Goal: Transaction & Acquisition: Obtain resource

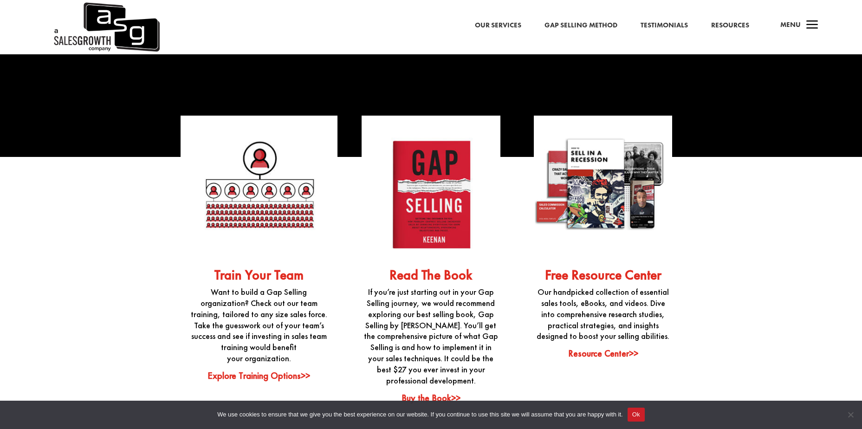
scroll to position [2367, 0]
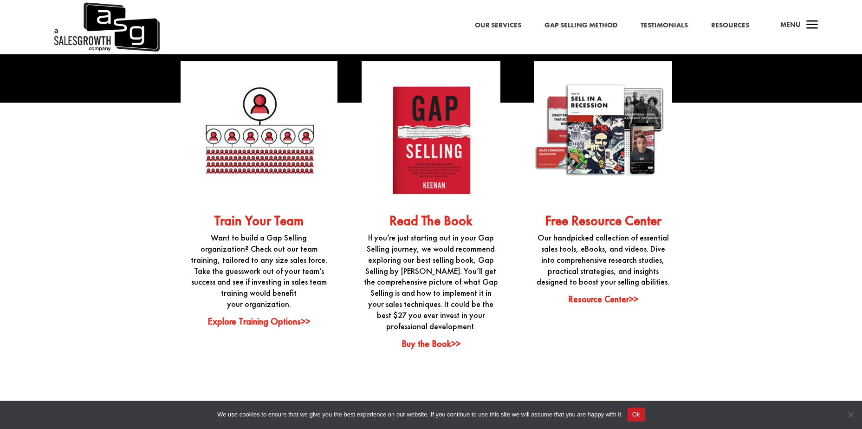
click at [618, 239] on p "Our handpicked collection of essential sales tools, eBooks, and videos. Dive in…" at bounding box center [603, 259] width 138 height 55
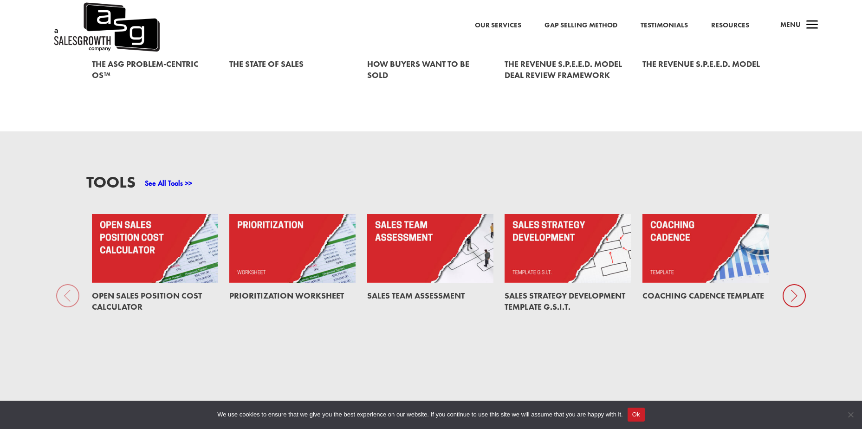
scroll to position [743, 0]
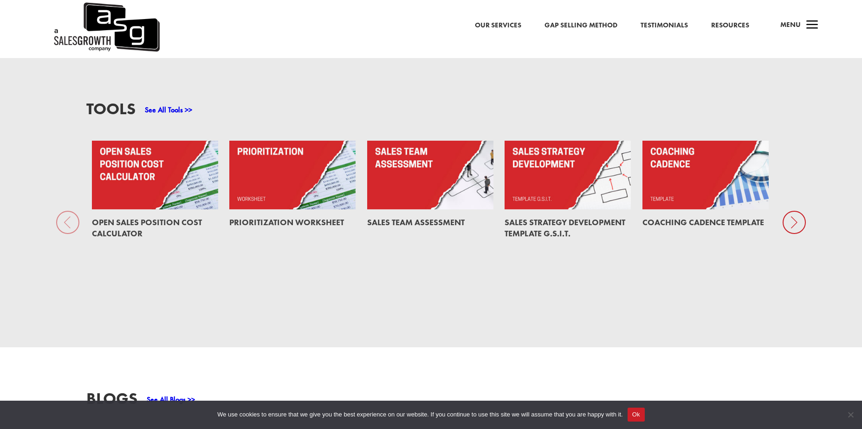
click at [793, 225] on icon at bounding box center [794, 222] width 23 height 23
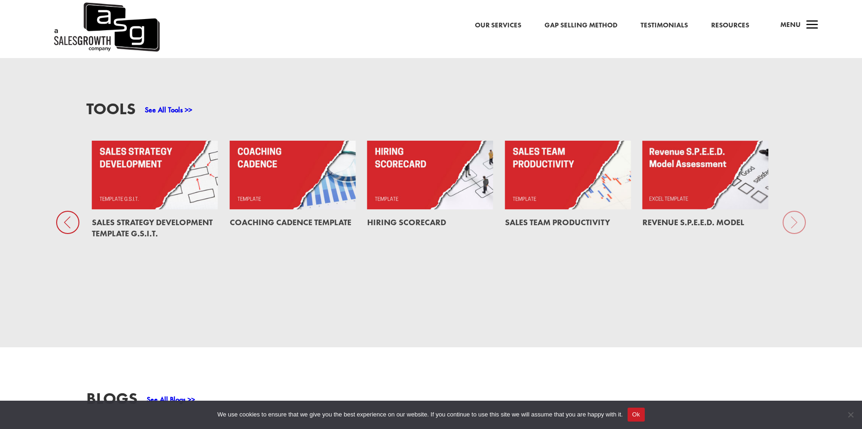
click at [793, 225] on div "Tools See All Tools >> Open Sales Position Cost Calculator Prioritization Works…" at bounding box center [431, 202] width 862 height 289
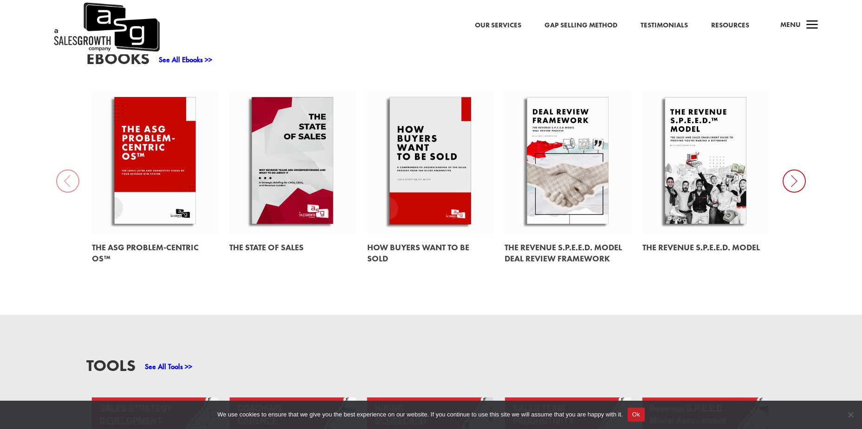
scroll to position [464, 0]
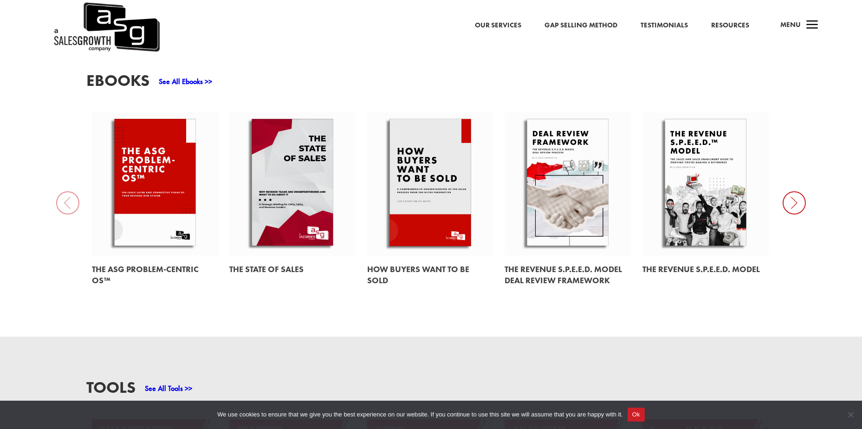
click at [568, 201] on link at bounding box center [568, 183] width 126 height 143
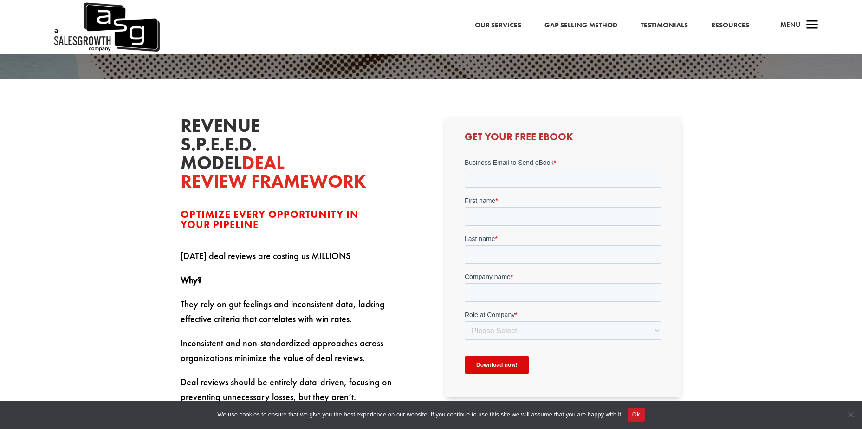
scroll to position [232, 0]
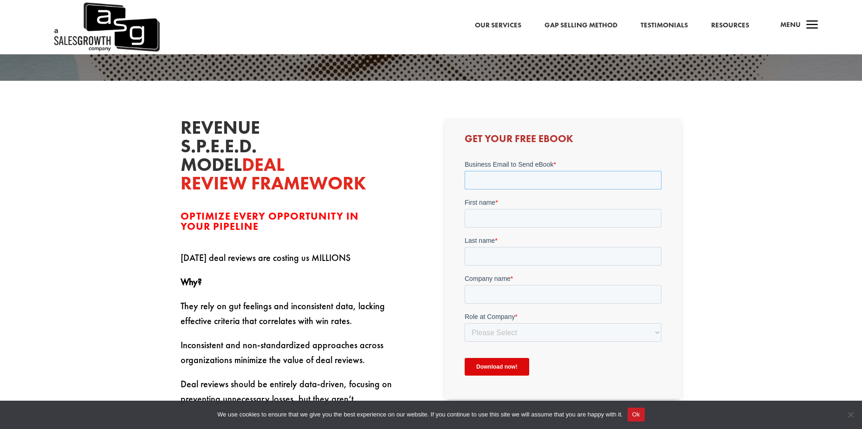
click at [499, 182] on input "Business Email to Send eBook *" at bounding box center [563, 180] width 197 height 19
type input "[EMAIL_ADDRESS][DOMAIN_NAME]"
click at [491, 220] on input "First name *" at bounding box center [563, 218] width 197 height 19
type input "[PERSON_NAME]"
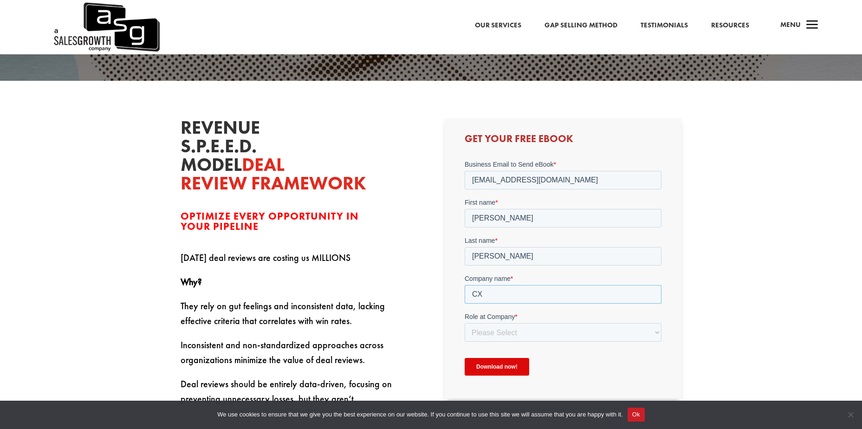
type input "CXtec"
click at [485, 332] on select "Please Select C-Level (CRO, CSO, etc) Senior Leadership (VP of Sales, VP of Ena…" at bounding box center [563, 332] width 197 height 19
select select "Senior Leadership (VP of Sales, VP of Enablement, etc)"
click at [465, 323] on select "Please Select C-Level (CRO, CSO, etc) Senior Leadership (VP of Sales, VP of Ena…" at bounding box center [563, 332] width 197 height 19
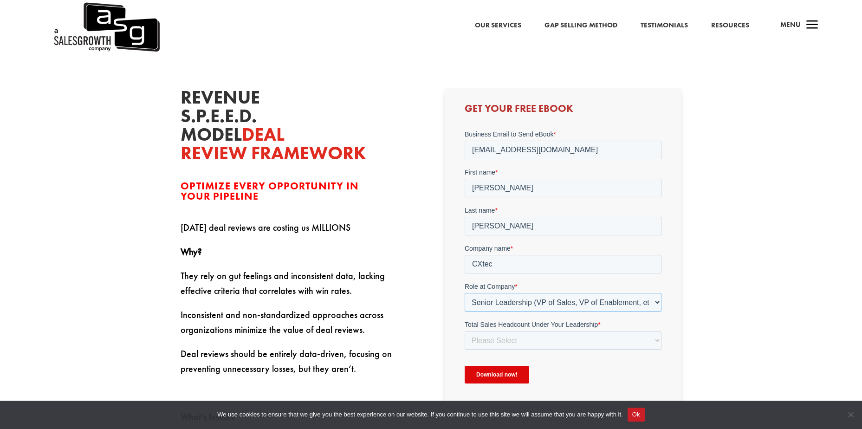
scroll to position [278, 0]
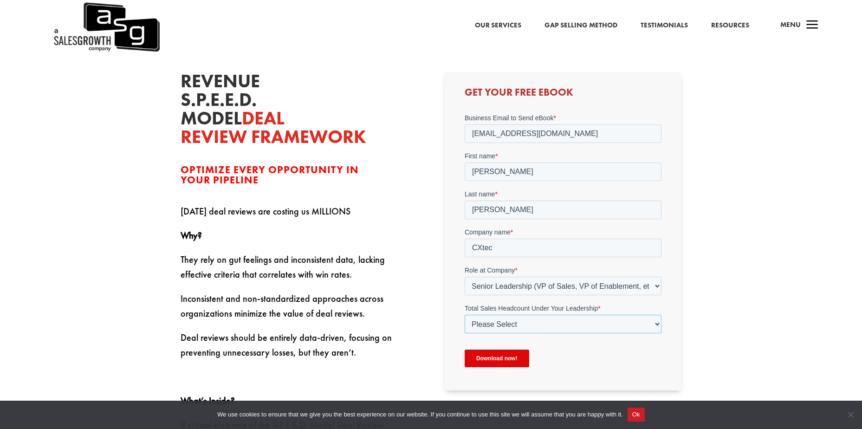
click at [526, 324] on select "Please Select Just Me 1-9 [PHONE_NUMBER] [PHONE_NUMBER]+" at bounding box center [563, 324] width 197 height 19
select select "20-49"
click at [465, 315] on select "Please Select Just Me 1-9 [PHONE_NUMBER] [PHONE_NUMBER]+" at bounding box center [563, 324] width 197 height 19
click at [504, 357] on input "Download now!" at bounding box center [497, 358] width 65 height 18
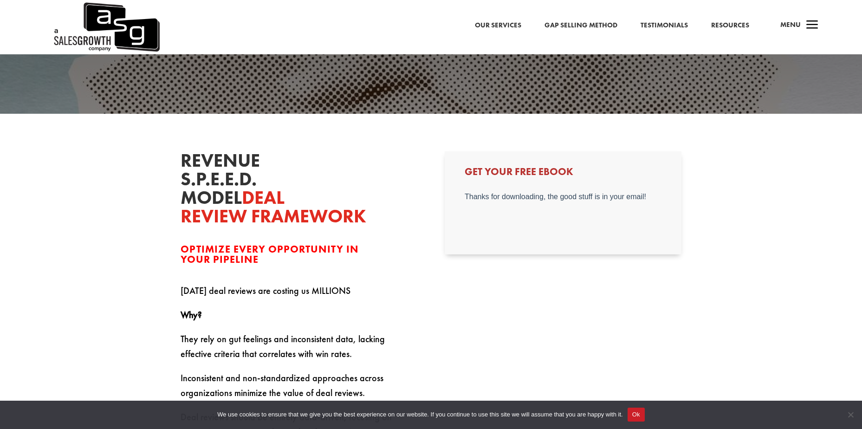
scroll to position [46, 0]
